Goal: Information Seeking & Learning: Understand process/instructions

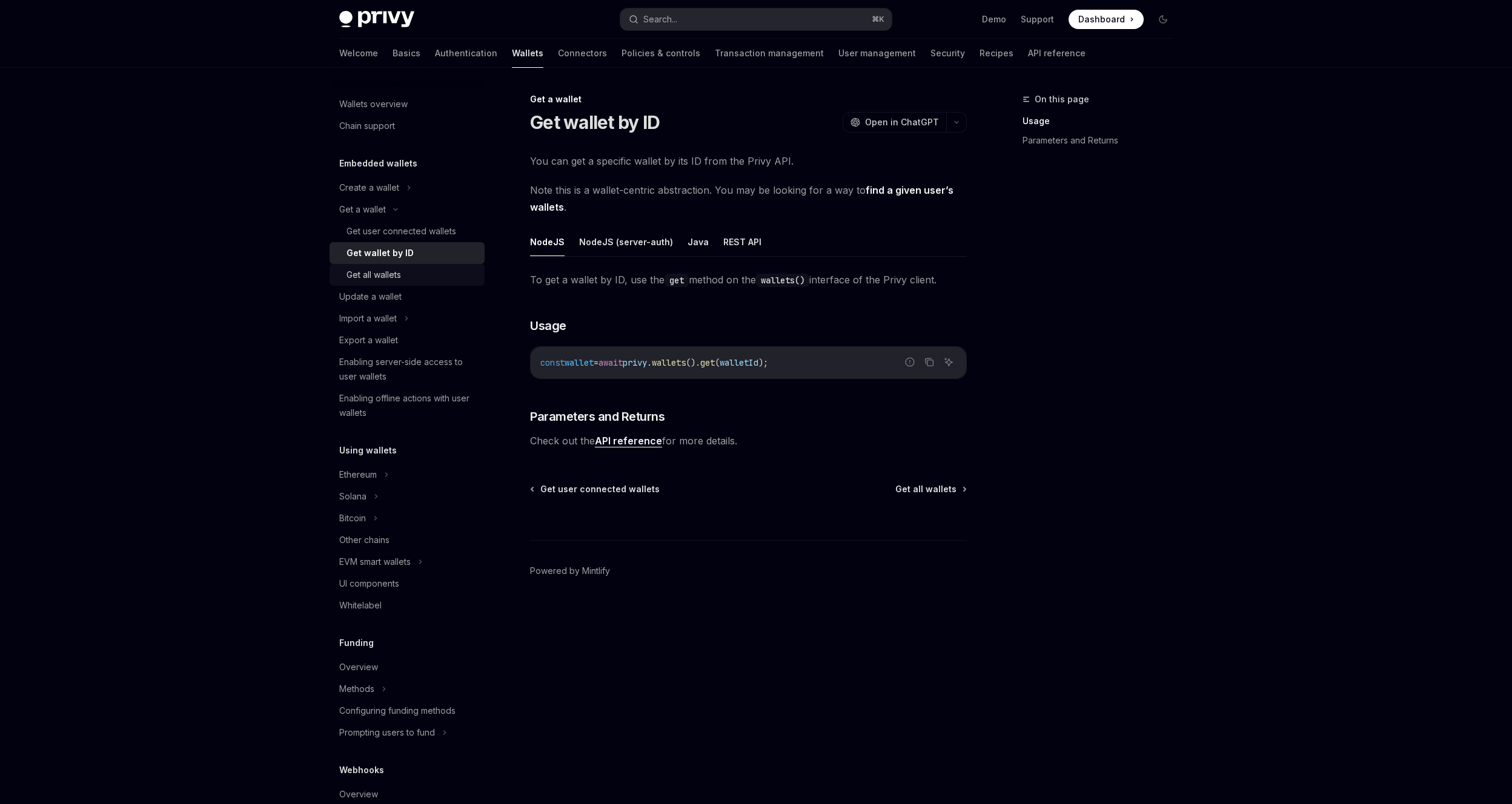
click at [371, 270] on div "Get all wallets" at bounding box center [373, 275] width 54 height 15
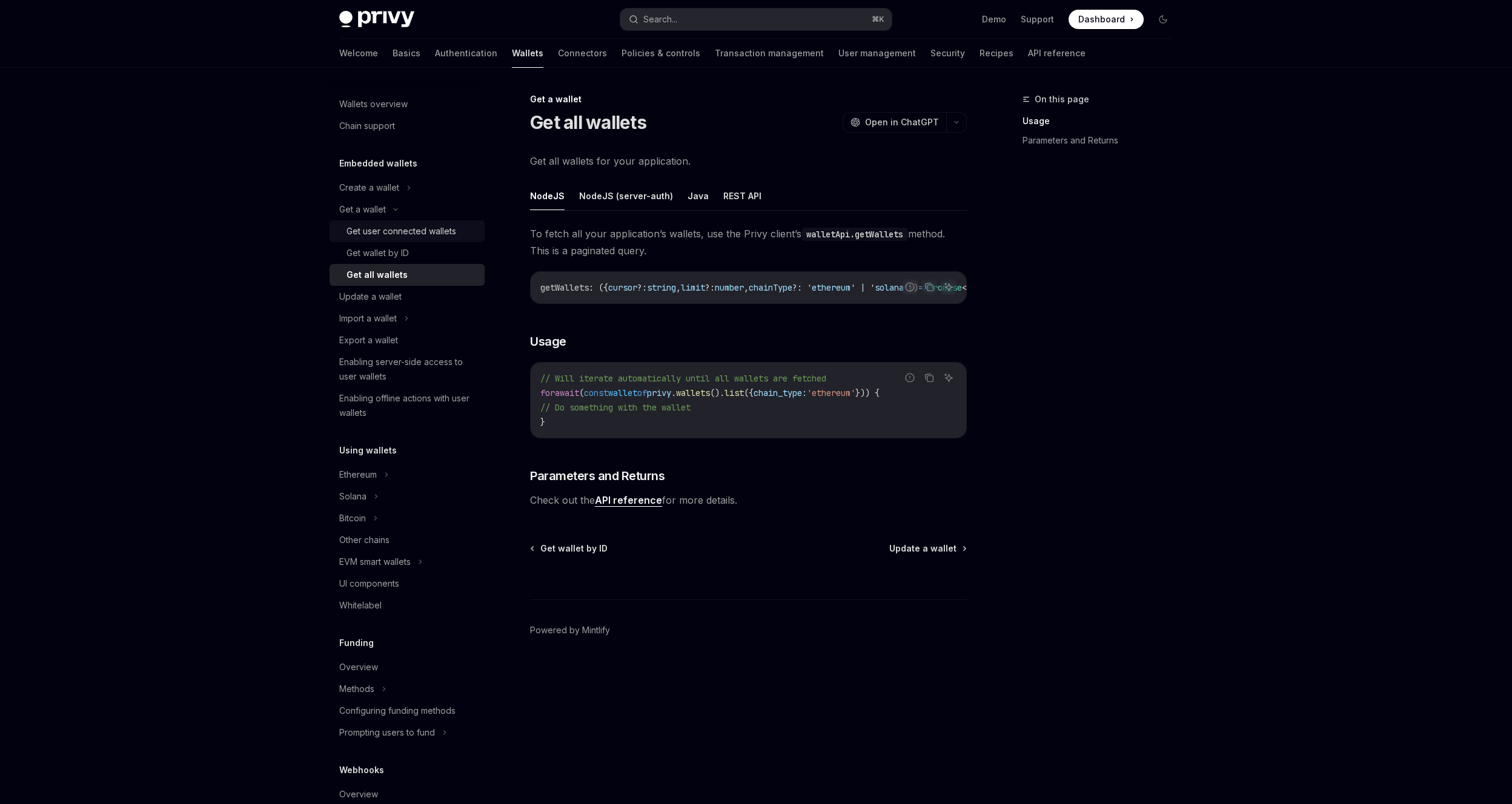
click at [429, 230] on div "Get user connected wallets" at bounding box center [400, 232] width 110 height 15
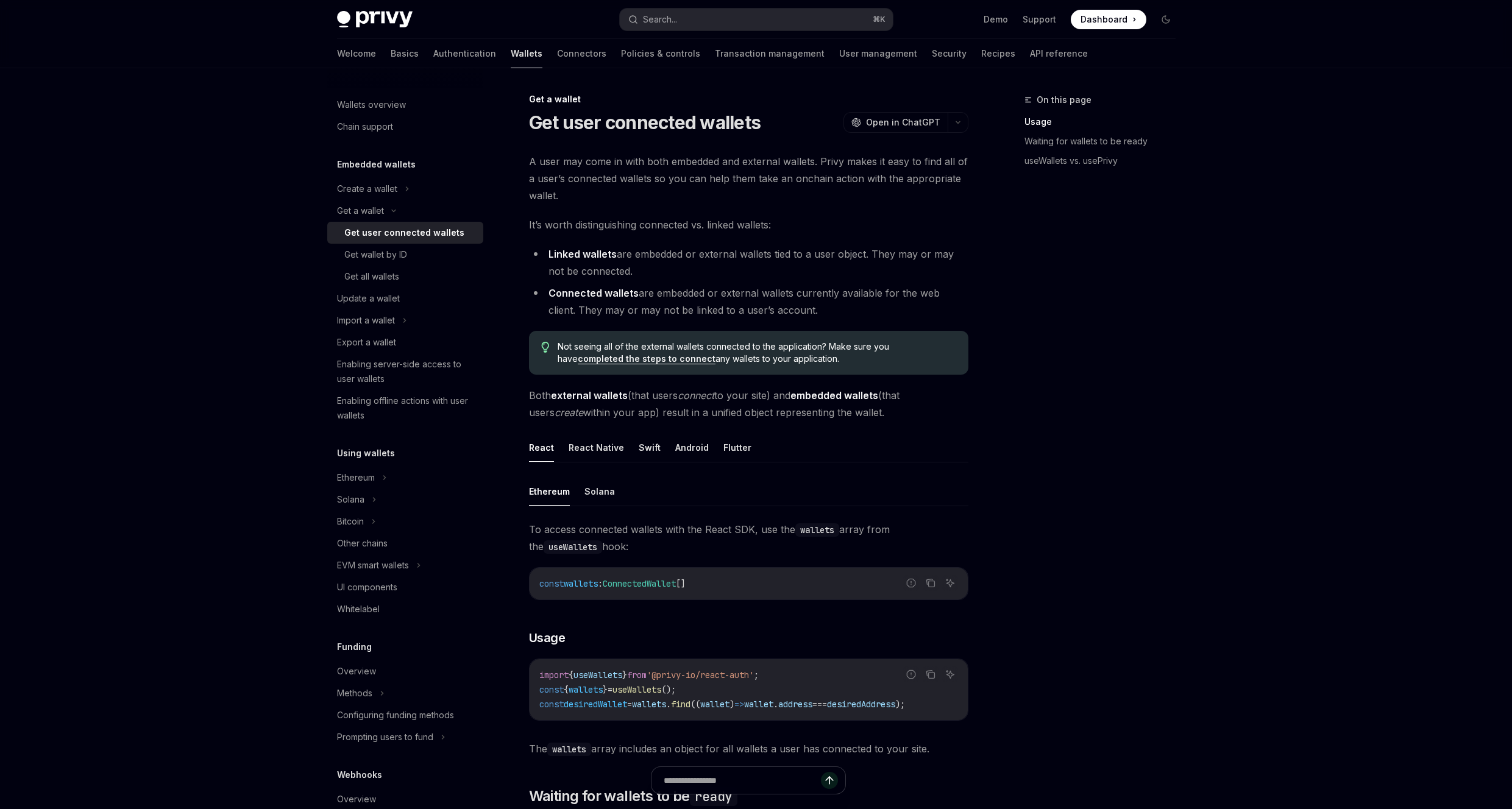
scroll to position [397, 0]
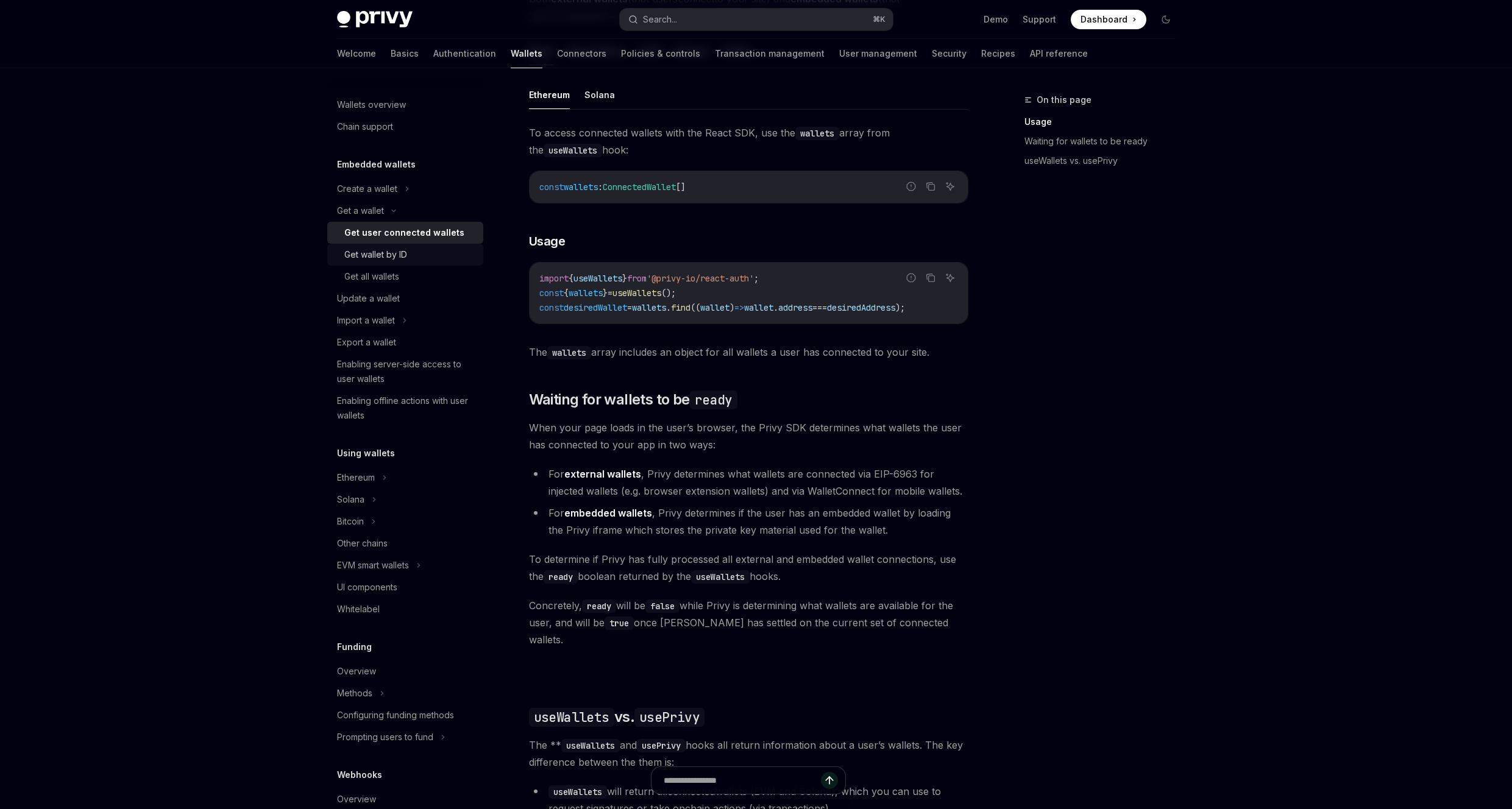
click at [384, 243] on link "Get wallet by ID" at bounding box center [405, 255] width 156 height 22
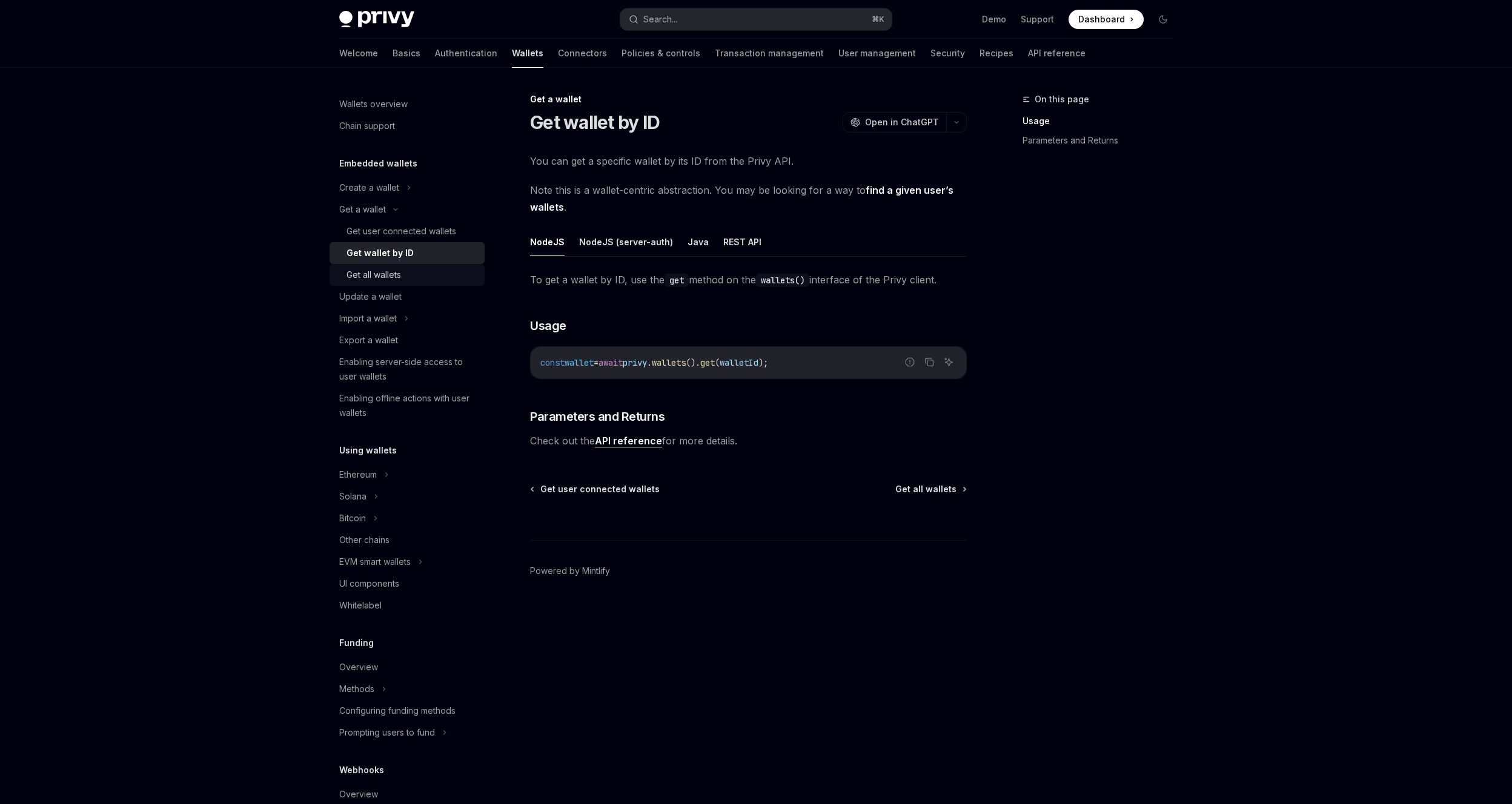
click at [382, 264] on link "Get all wallets" at bounding box center [407, 275] width 156 height 22
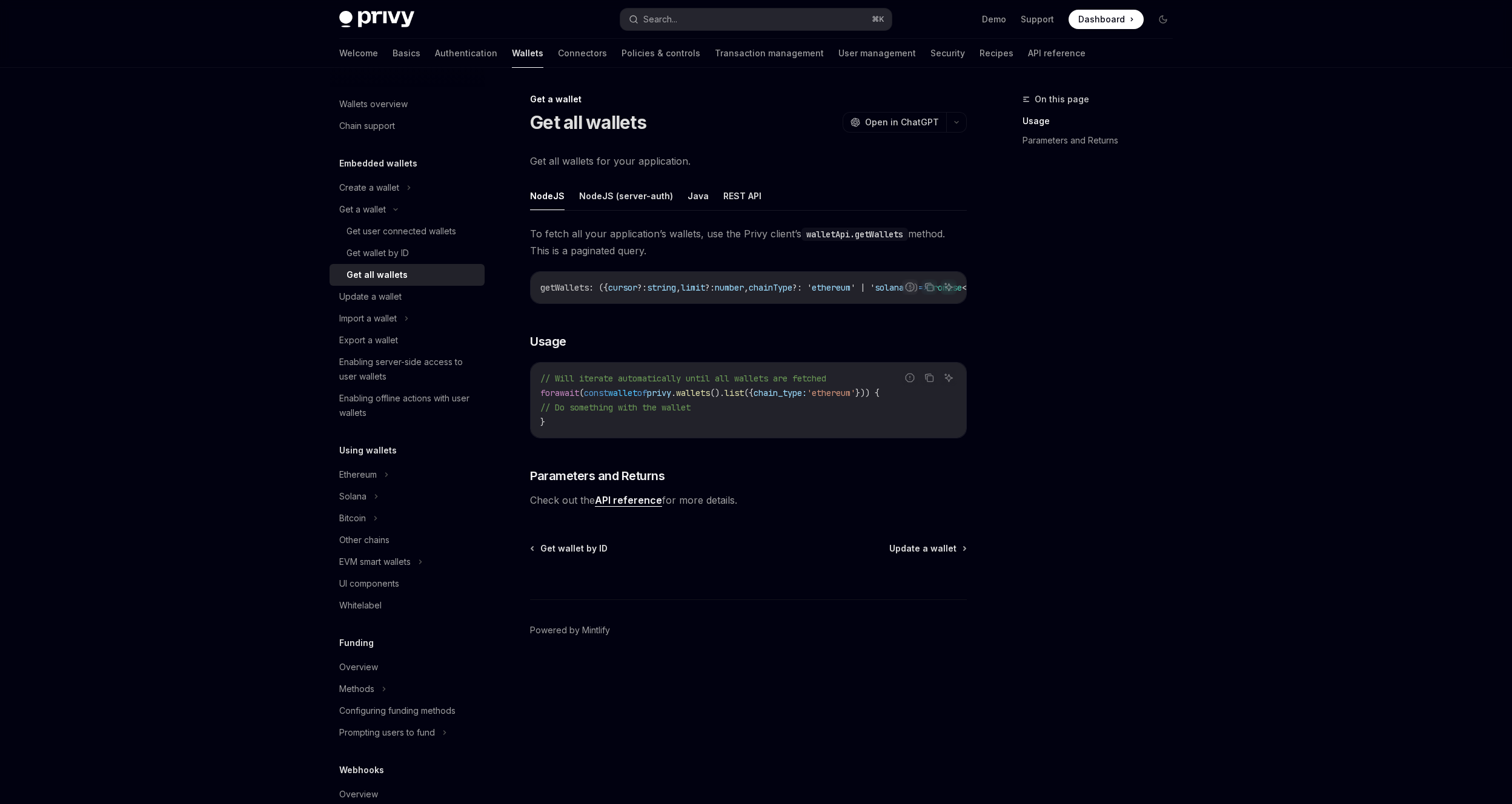
click at [389, 273] on div "Get all wallets" at bounding box center [376, 275] width 61 height 15
click at [390, 182] on div "Create a wallet" at bounding box center [369, 188] width 60 height 15
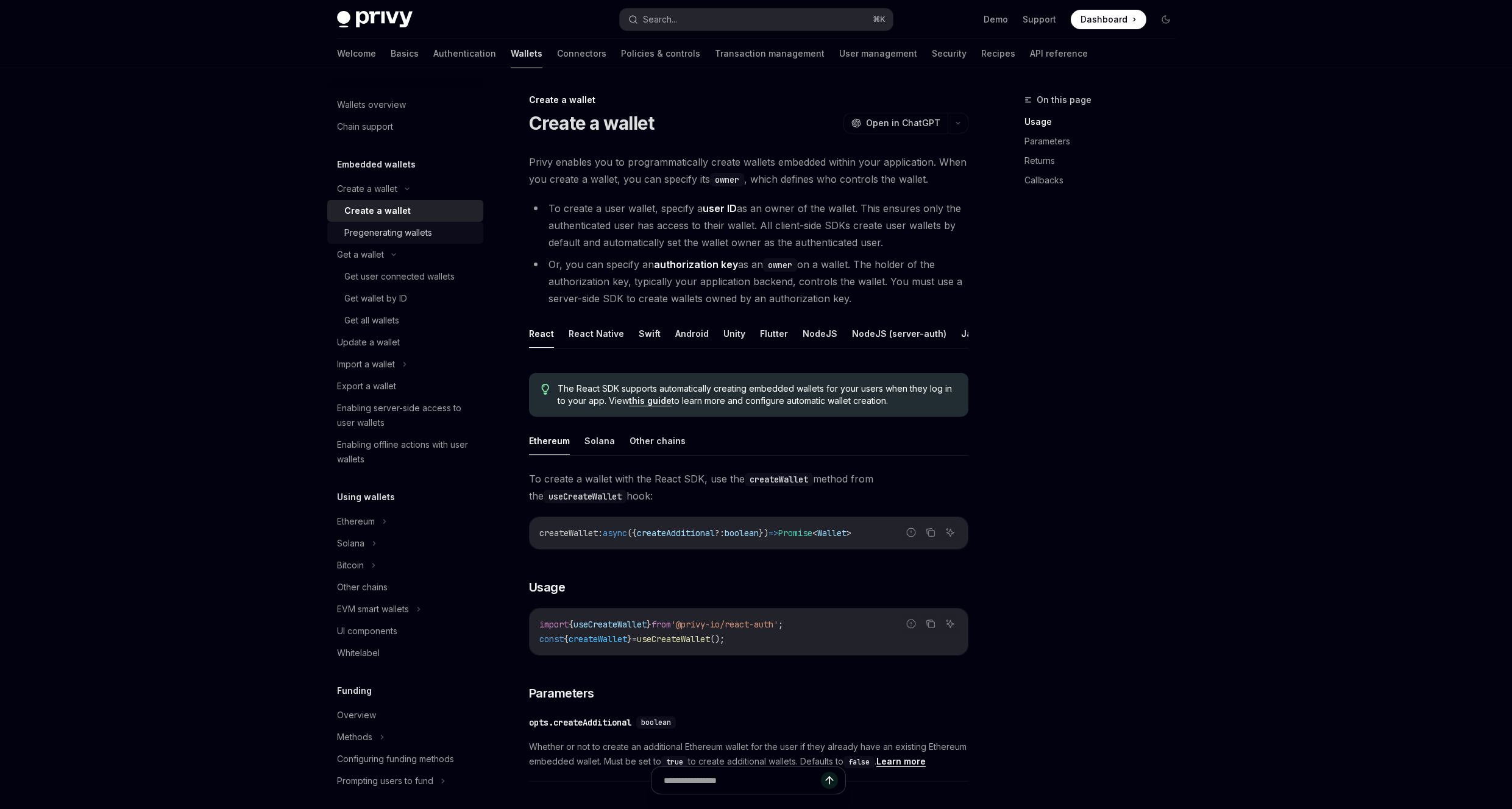
click at [406, 230] on div "Pregenerating wallets" at bounding box center [388, 233] width 88 height 15
type textarea "*"
